Goal: Information Seeking & Learning: Learn about a topic

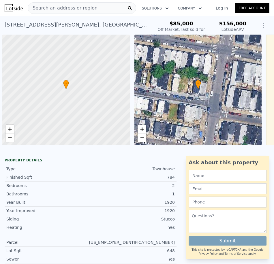
scroll to position [0, 2]
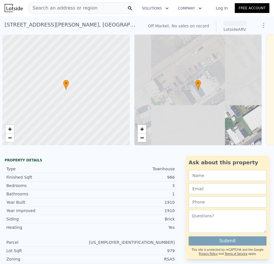
scroll to position [0, 2]
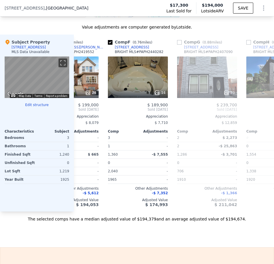
scroll to position [0, 332]
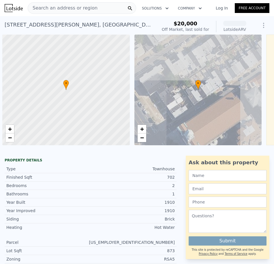
scroll to position [0, 2]
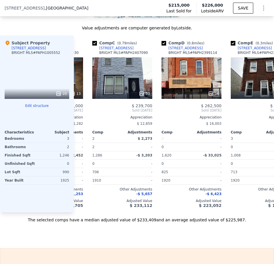
scroll to position [0, 128]
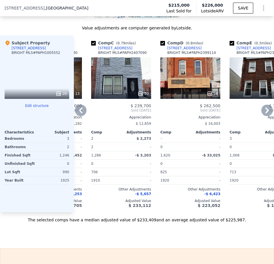
click at [139, 81] on div "39" at bounding box center [121, 77] width 60 height 41
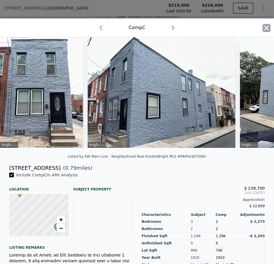
click at [262, 26] on icon "button" at bounding box center [266, 28] width 8 height 8
